Goal: Find specific page/section: Find specific page/section

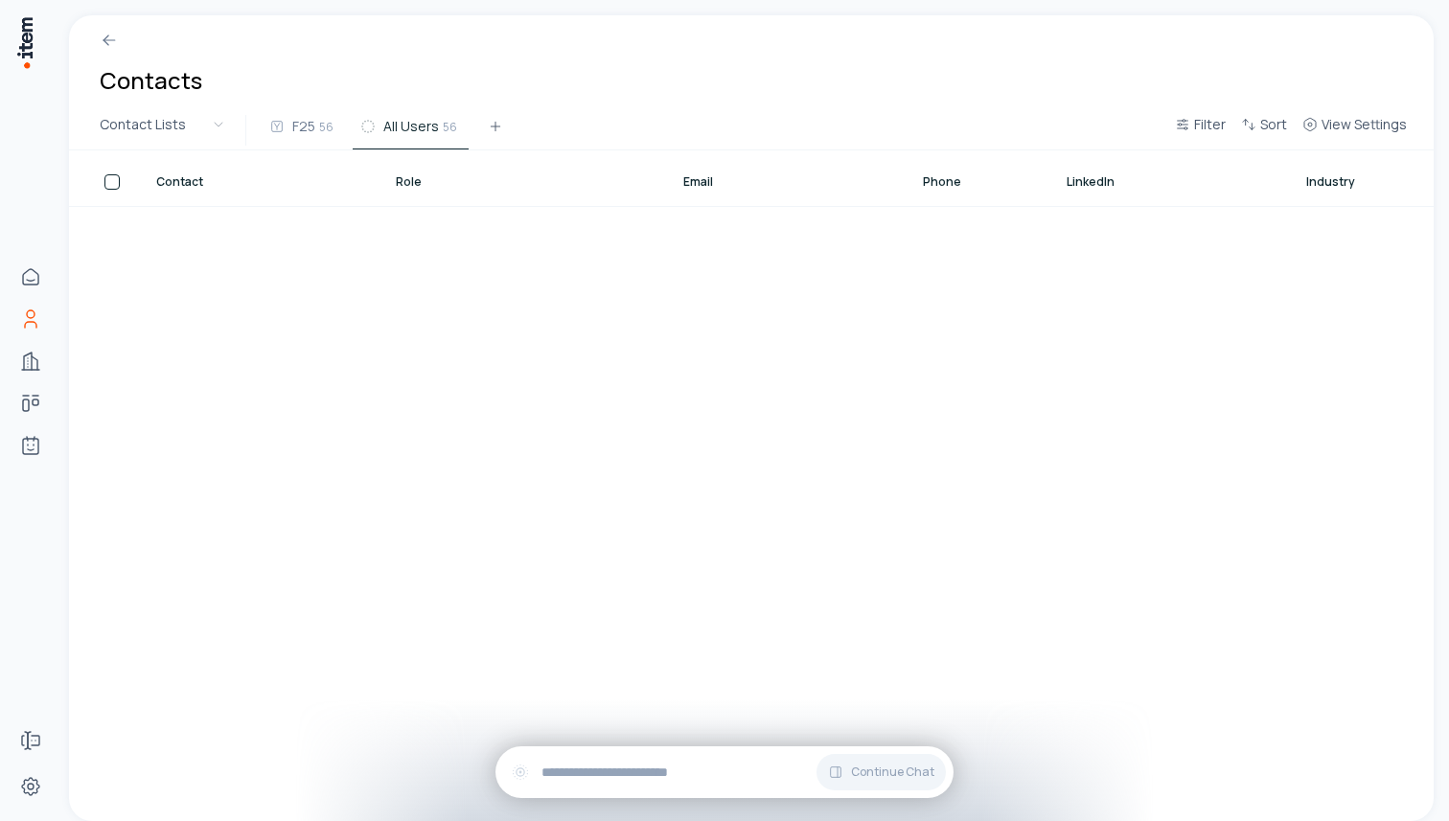
scroll to position [2175, 1356]
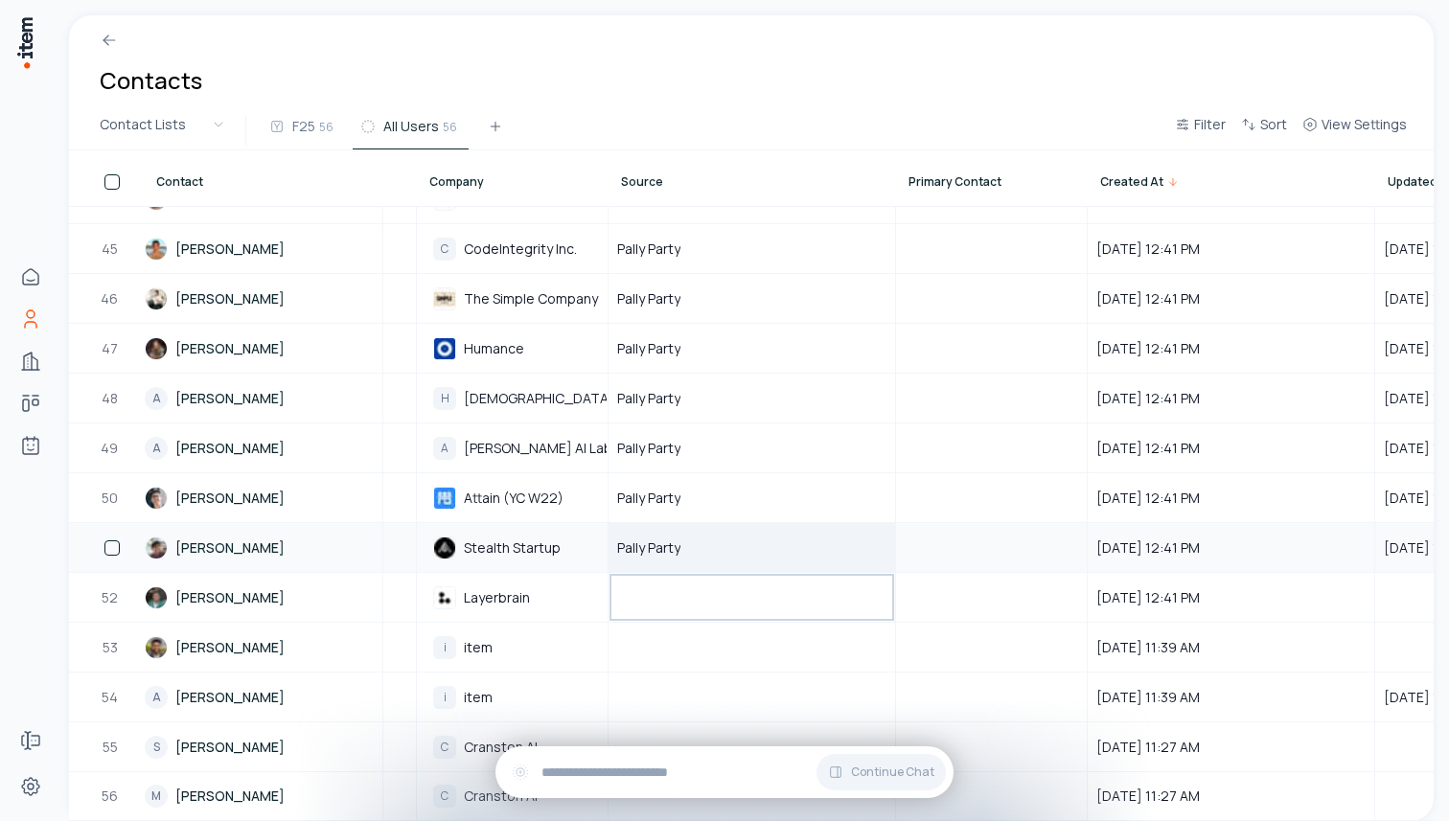
click at [685, 562] on div "Pally Party" at bounding box center [751, 547] width 285 height 47
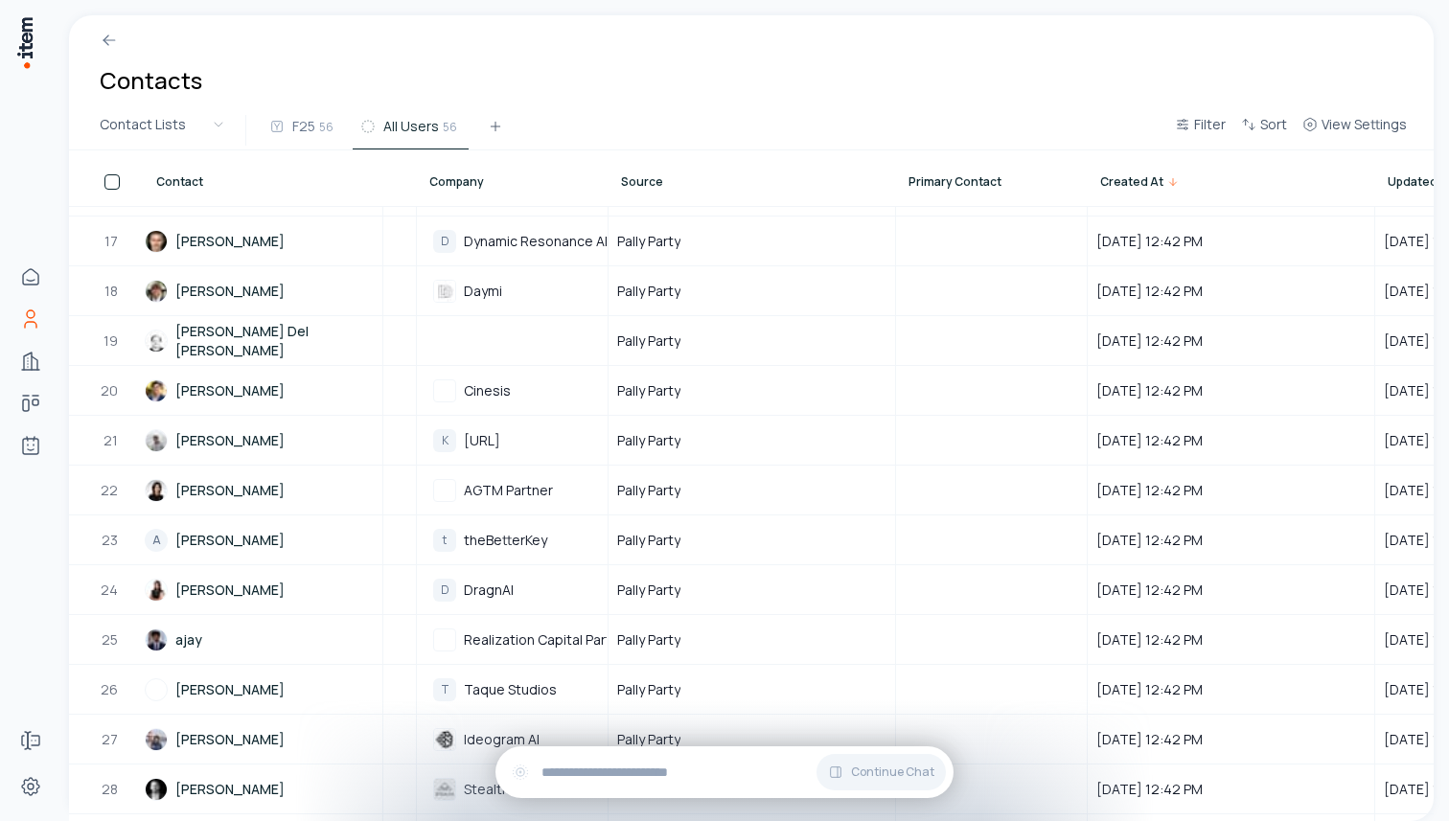
scroll to position [0, 1356]
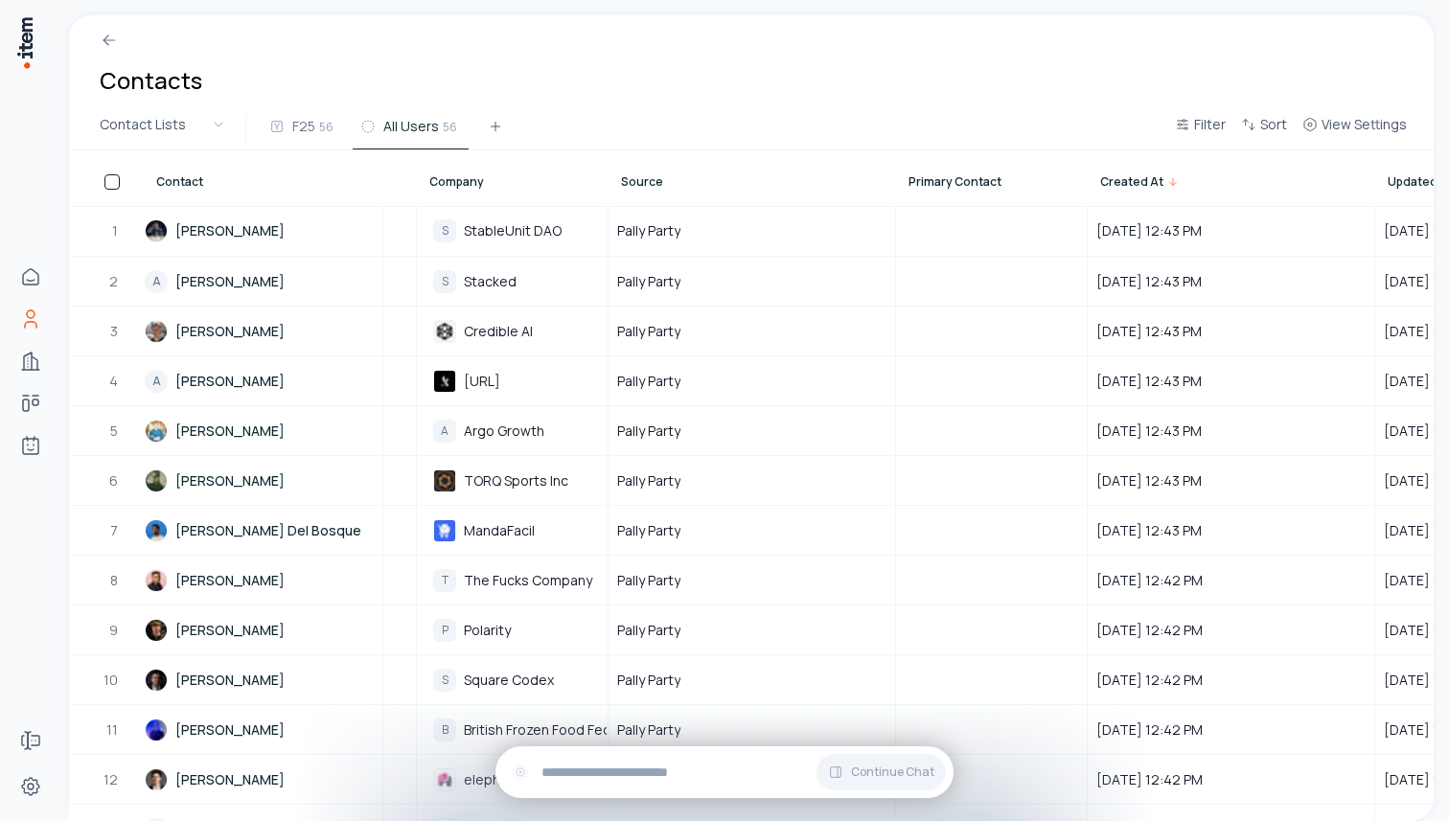
click at [611, 43] on div at bounding box center [751, 32] width 1364 height 34
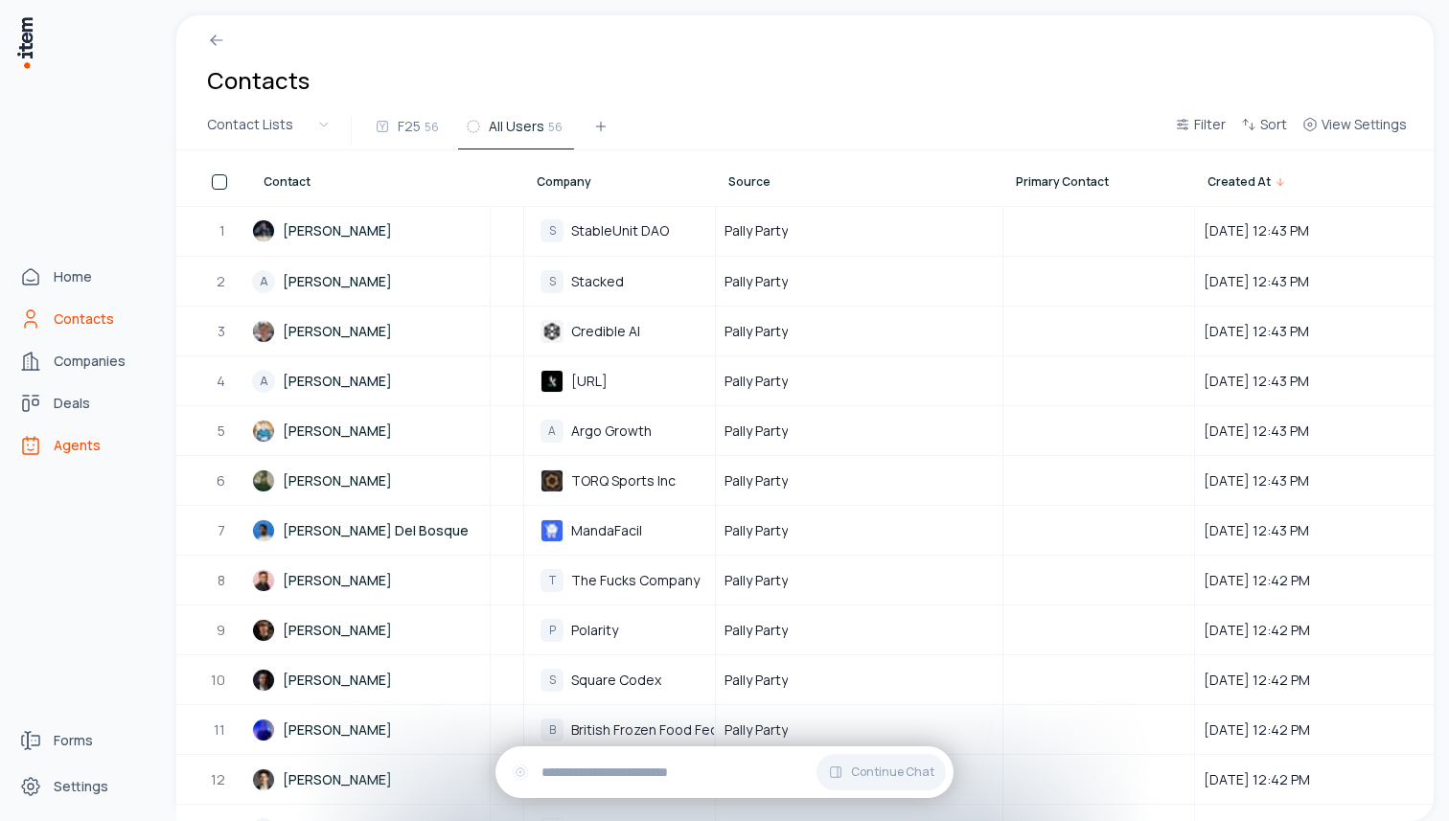
click at [35, 441] on icon "Agents" at bounding box center [30, 445] width 23 height 23
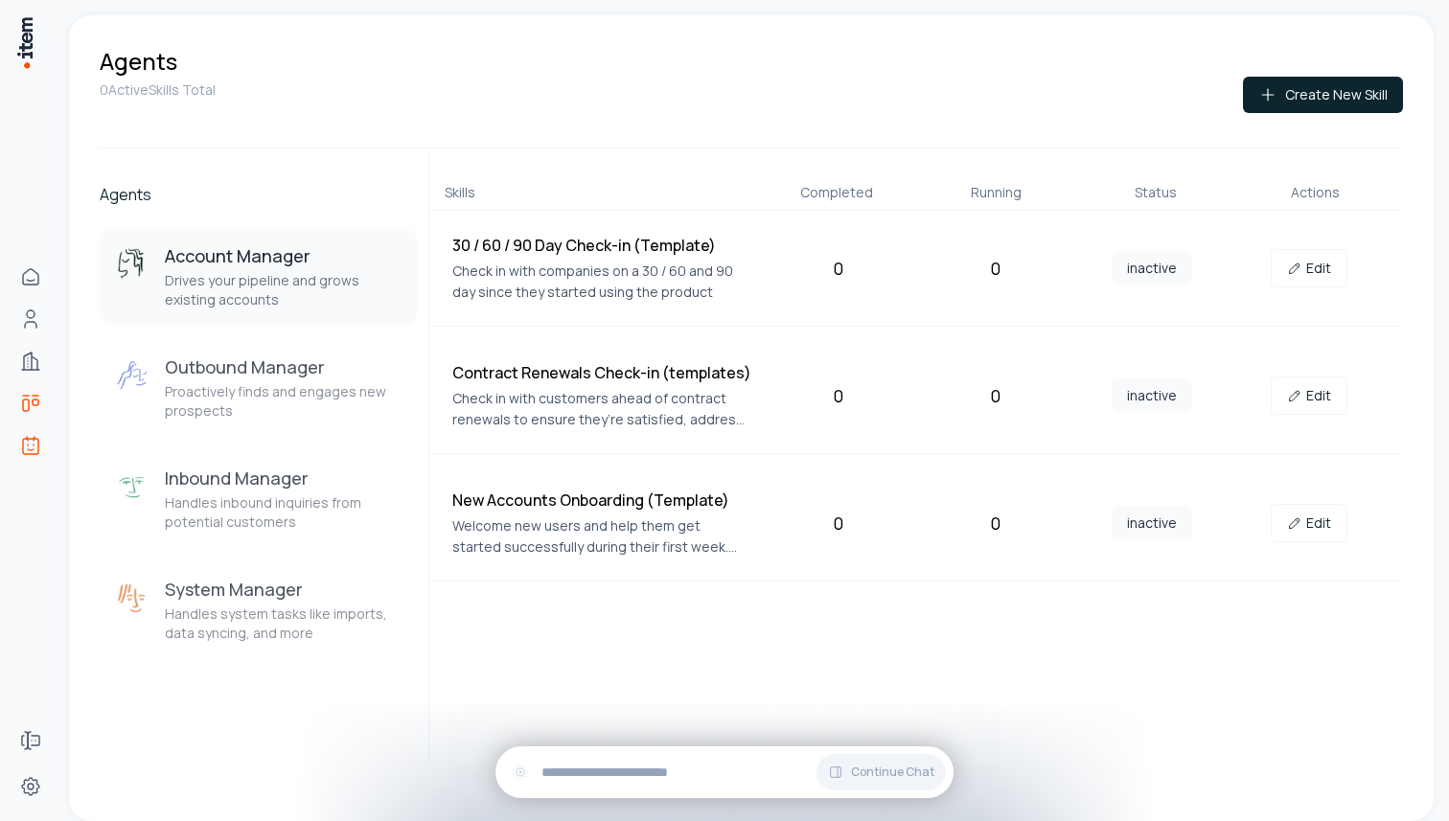
click at [35, 398] on icon "deals" at bounding box center [30, 403] width 23 height 23
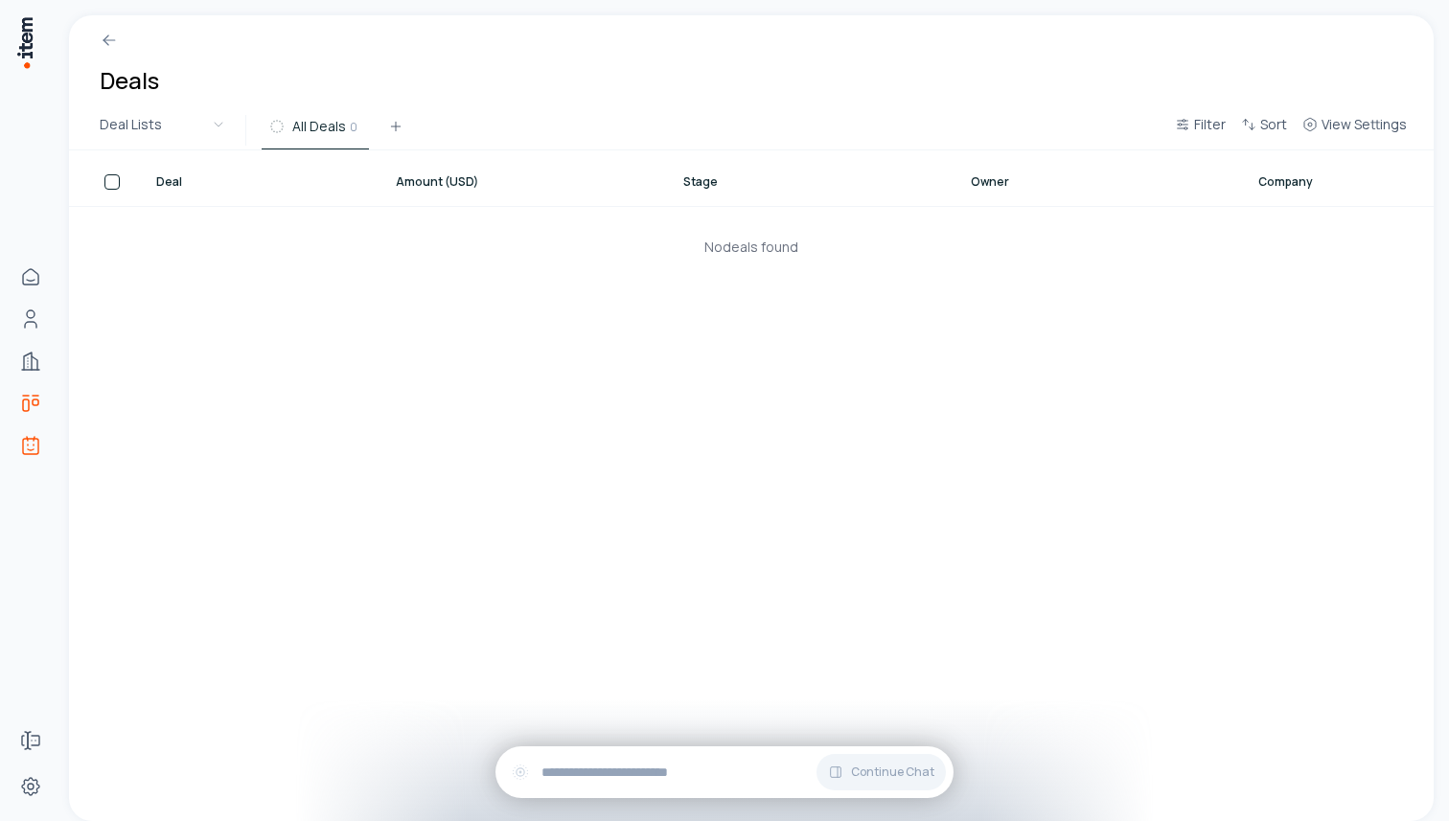
click at [42, 447] on link "Agents" at bounding box center [30, 445] width 38 height 38
